Goal: Find contact information: Find contact information

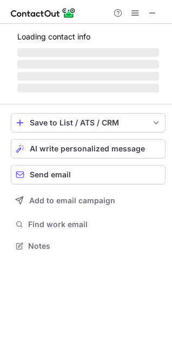
scroll to position [245, 172]
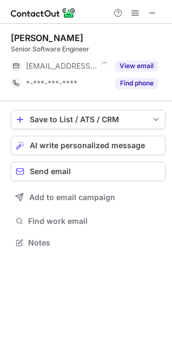
scroll to position [235, 172]
click at [151, 12] on span at bounding box center [152, 13] width 9 height 9
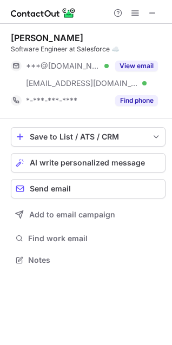
scroll to position [253, 172]
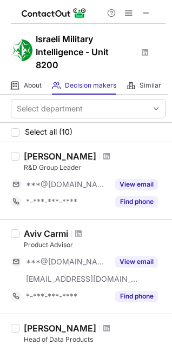
click at [151, 5] on div at bounding box center [88, 12] width 155 height 24
click at [151, 8] on button at bounding box center [146, 12] width 13 height 13
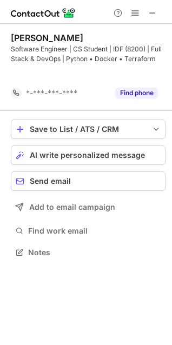
scroll to position [228, 172]
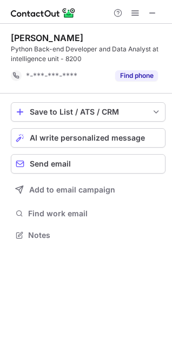
scroll to position [228, 172]
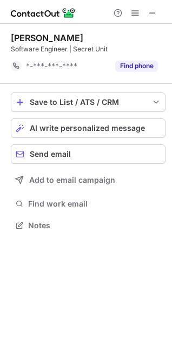
scroll to position [218, 172]
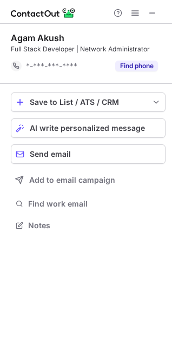
scroll to position [218, 172]
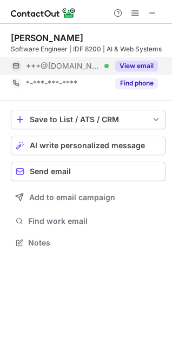
scroll to position [235, 172]
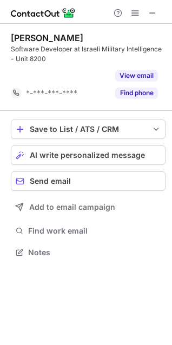
scroll to position [228, 172]
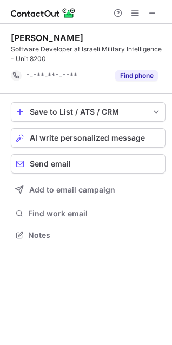
click at [159, 17] on div at bounding box center [135, 12] width 52 height 13
click at [155, 15] on span at bounding box center [152, 13] width 9 height 9
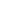
scroll to position [235, 17]
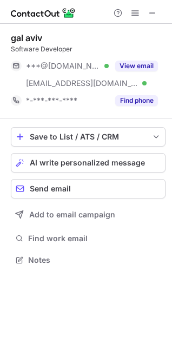
scroll to position [253, 172]
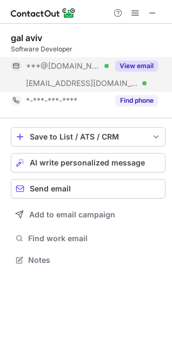
click at [153, 69] on button "View email" at bounding box center [136, 66] width 43 height 11
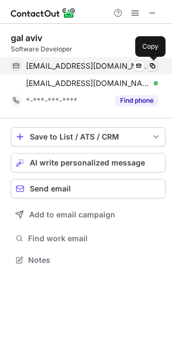
click at [153, 66] on span at bounding box center [152, 66] width 9 height 9
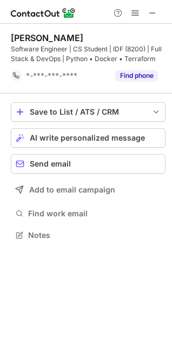
scroll to position [228, 172]
